Goal: Transaction & Acquisition: Purchase product/service

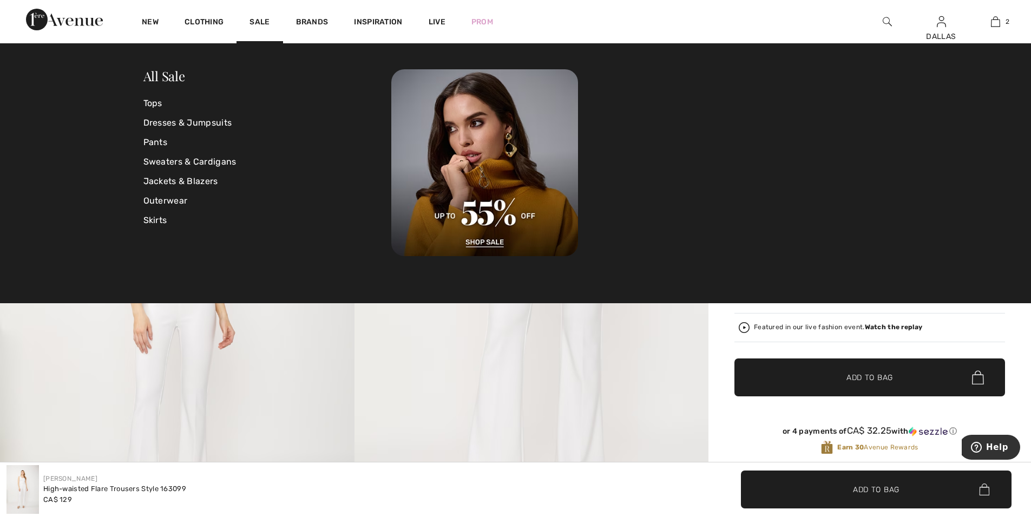
click at [887, 19] on img at bounding box center [887, 21] width 9 height 13
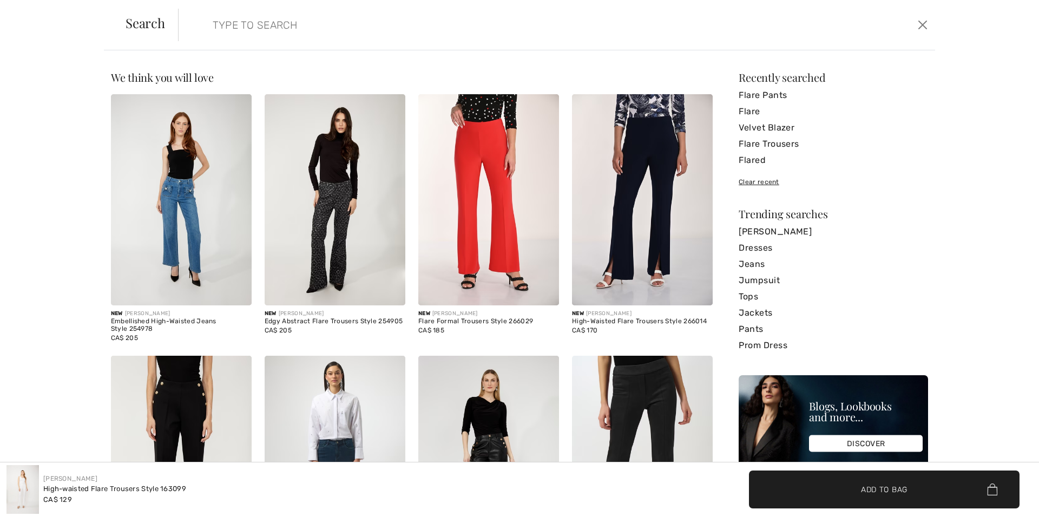
click at [219, 24] on input "search" at bounding box center [471, 25] width 533 height 32
paste input "253934"
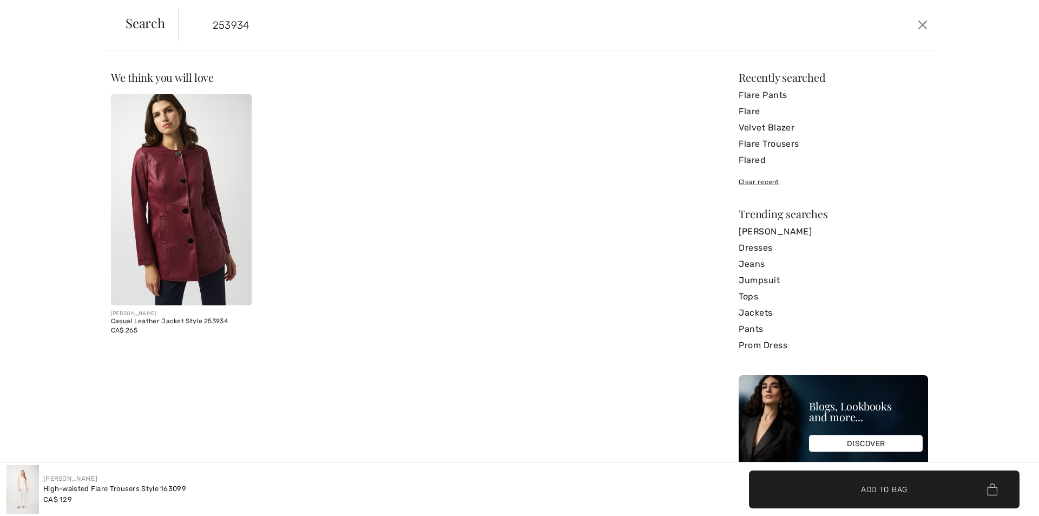
type input "253934"
click at [202, 194] on img at bounding box center [181, 199] width 141 height 211
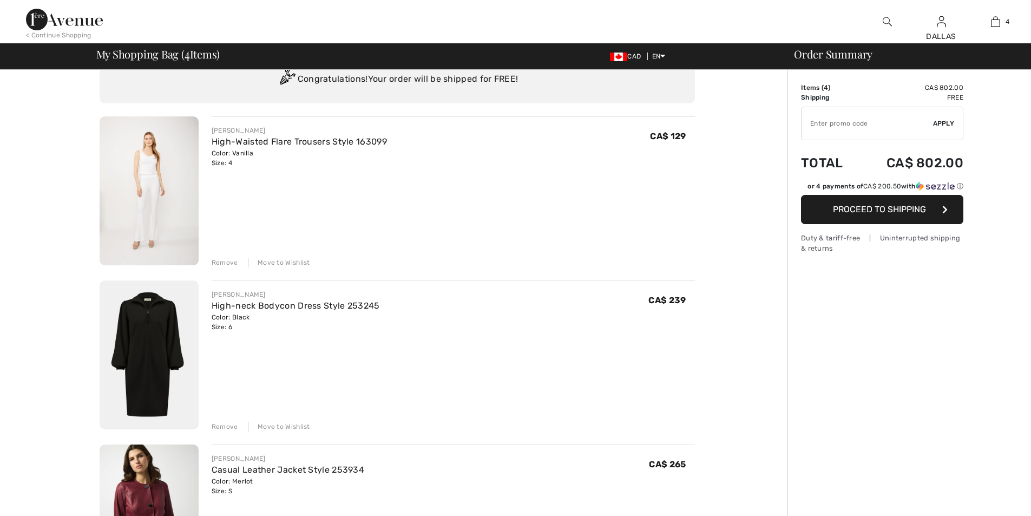
scroll to position [108, 0]
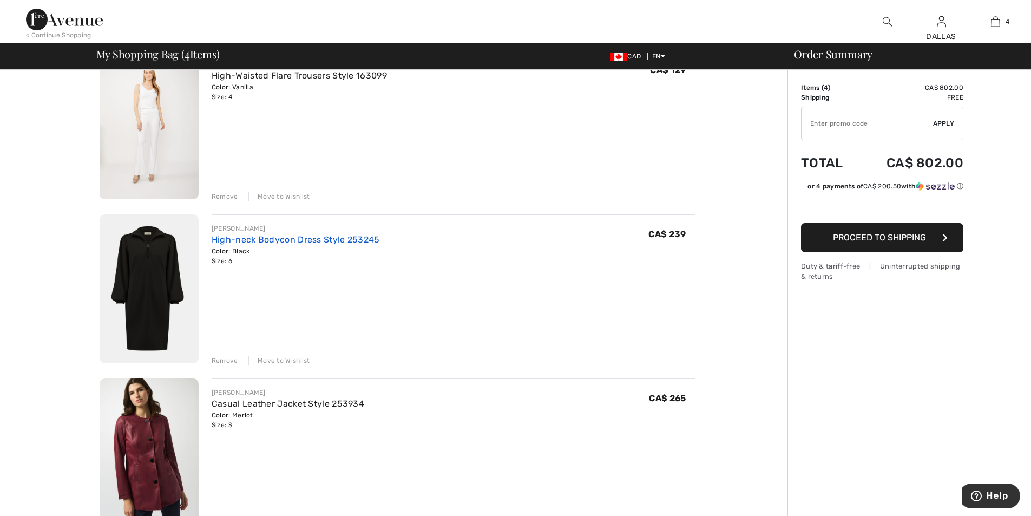
click at [260, 236] on link "High-neck Bodycon Dress Style 253245" at bounding box center [296, 239] width 168 height 10
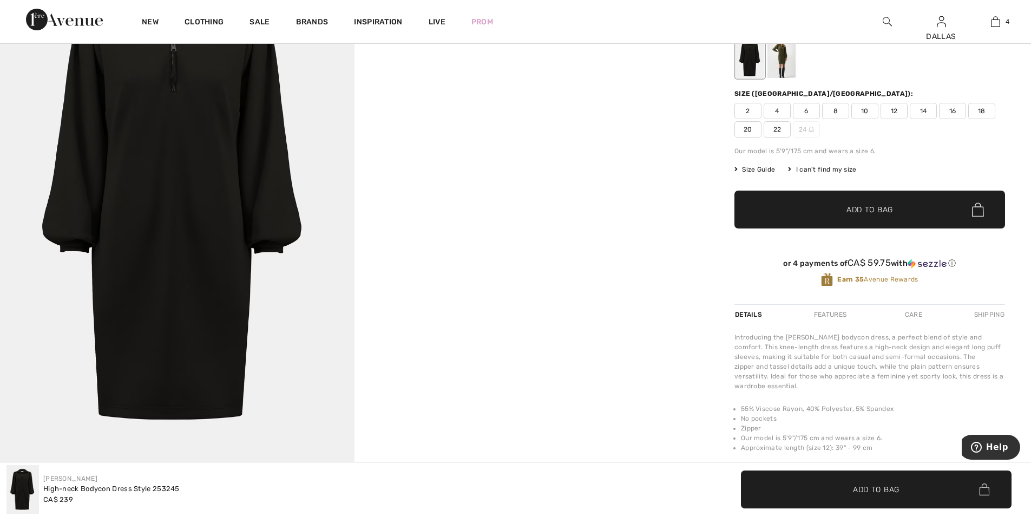
scroll to position [108, 0]
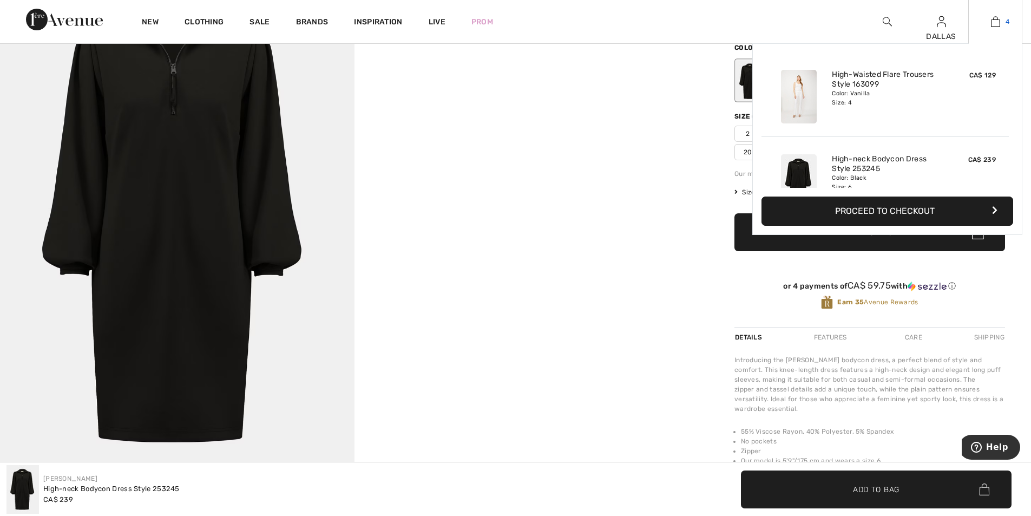
click at [992, 23] on img at bounding box center [995, 21] width 9 height 13
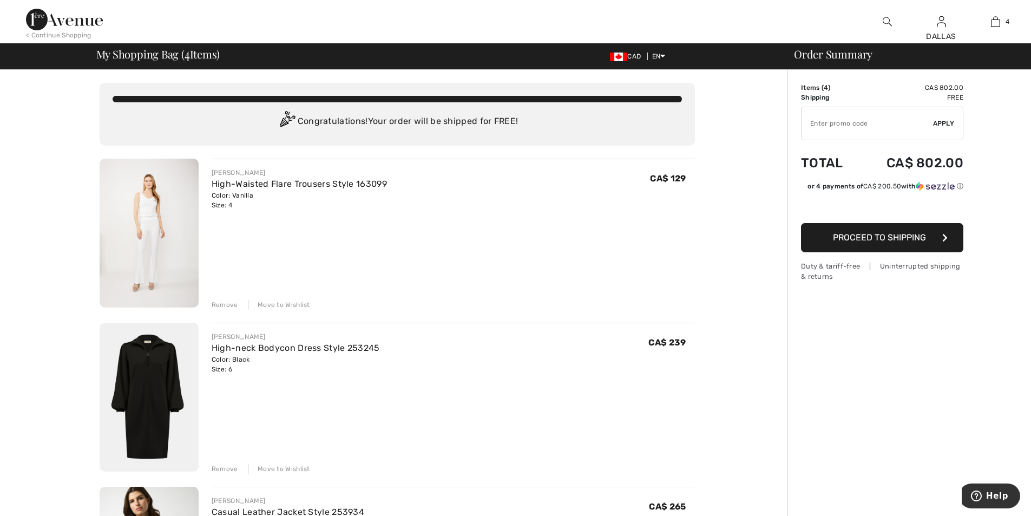
click at [885, 237] on span "Proceed to Shipping" at bounding box center [879, 237] width 93 height 10
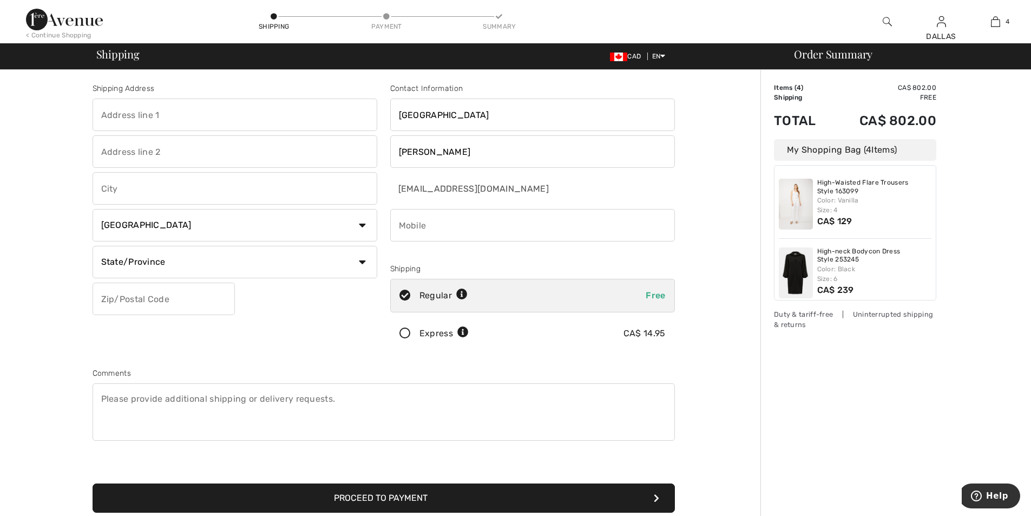
click at [144, 121] on input "text" at bounding box center [235, 115] width 285 height 32
type input "[STREET_ADDRESS]"
type input "Mount Pearl"
select select "NL"
type input "A1N 5G4"
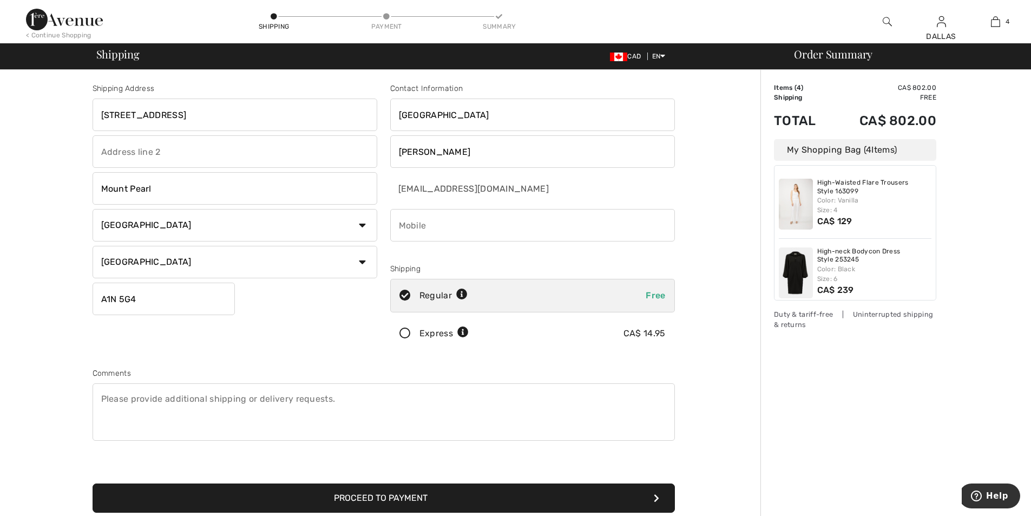
type input "7093643900"
type input "A1N5G4"
click at [409, 495] on button "Proceed to Payment" at bounding box center [384, 497] width 583 height 29
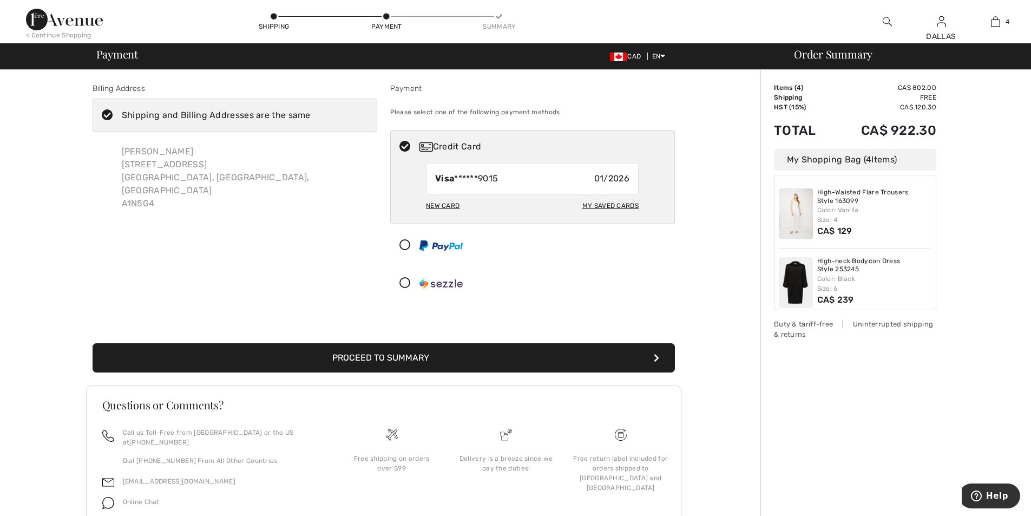
click at [597, 203] on div "My Saved Cards" at bounding box center [611, 206] width 56 height 18
radio input "true"
click at [397, 353] on button "Proceed to Summary" at bounding box center [384, 357] width 583 height 29
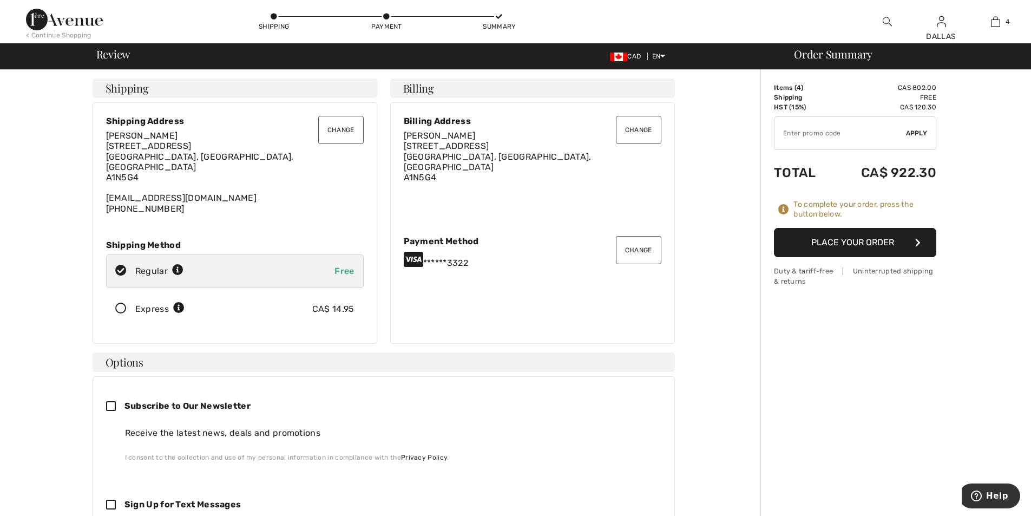
click at [623, 136] on button "Change" at bounding box center [638, 130] width 45 height 28
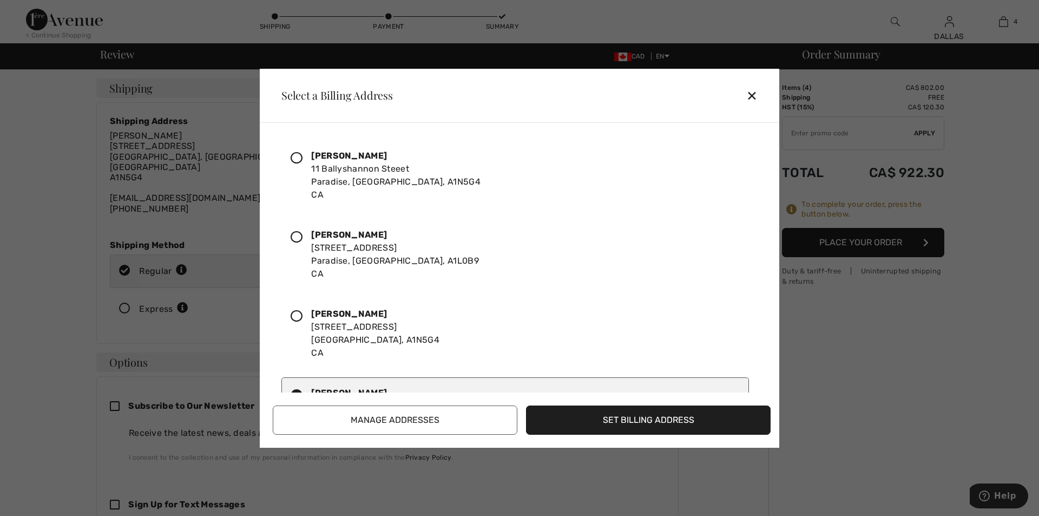
click at [294, 159] on icon at bounding box center [297, 158] width 12 height 12
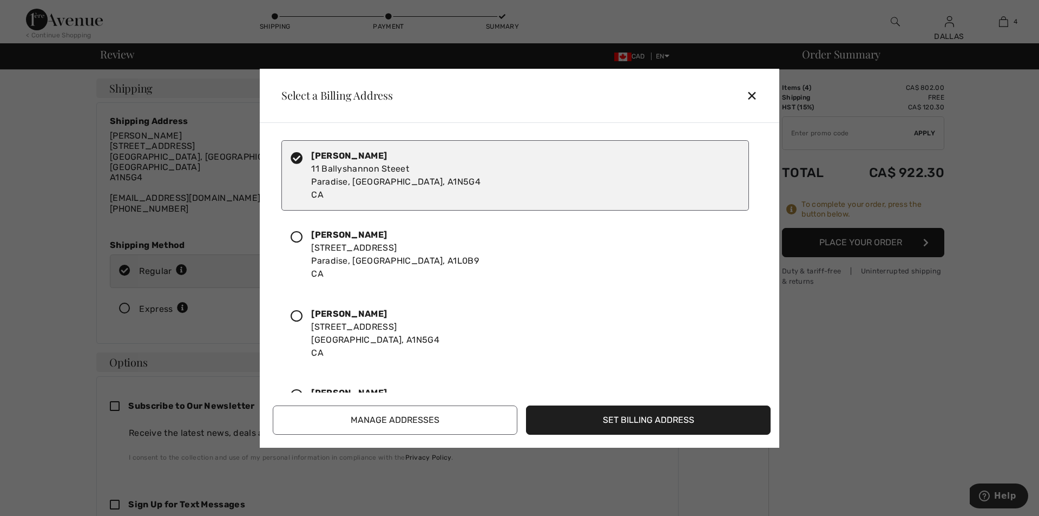
click at [639, 417] on button "Set Billing Address" at bounding box center [648, 419] width 245 height 29
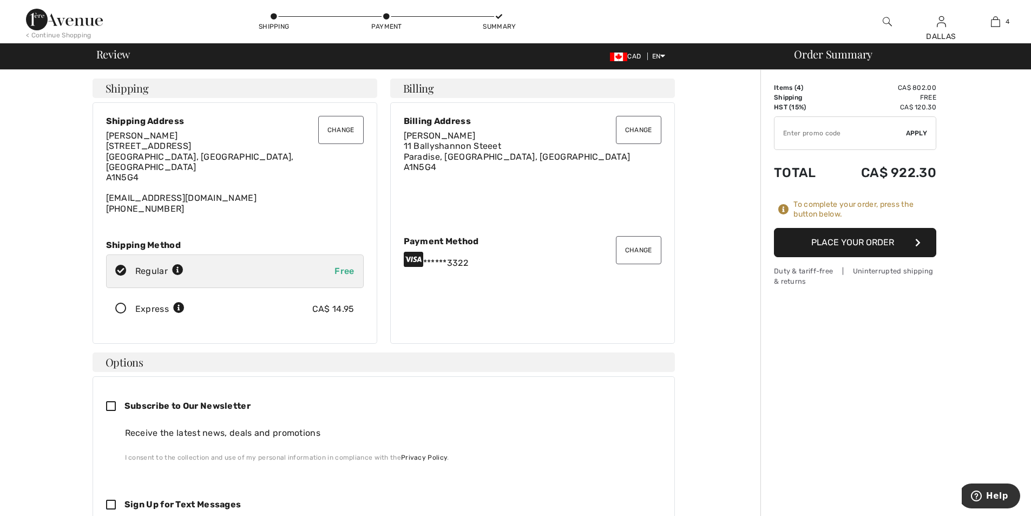
click at [844, 240] on button "Place Your Order" at bounding box center [855, 242] width 162 height 29
